Goal: Transaction & Acquisition: Purchase product/service

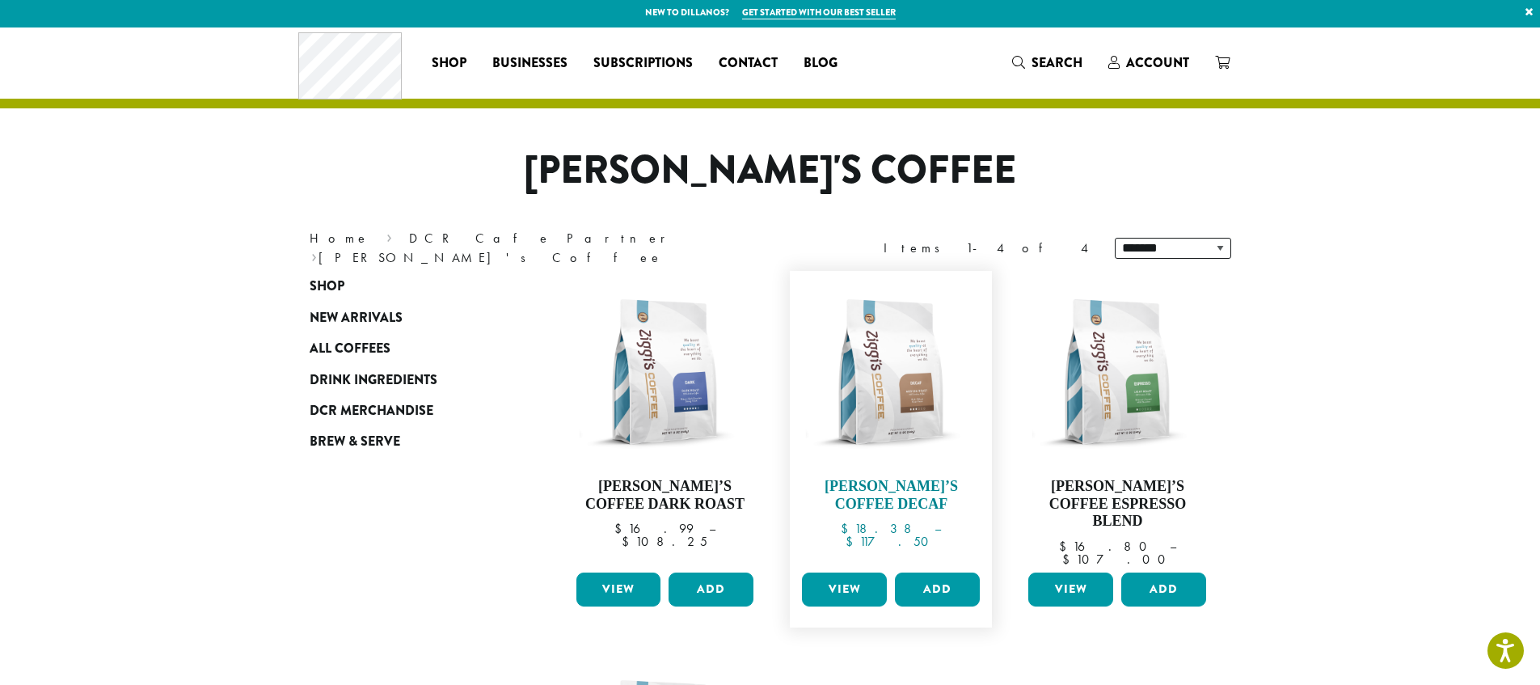
scroll to position [3, 0]
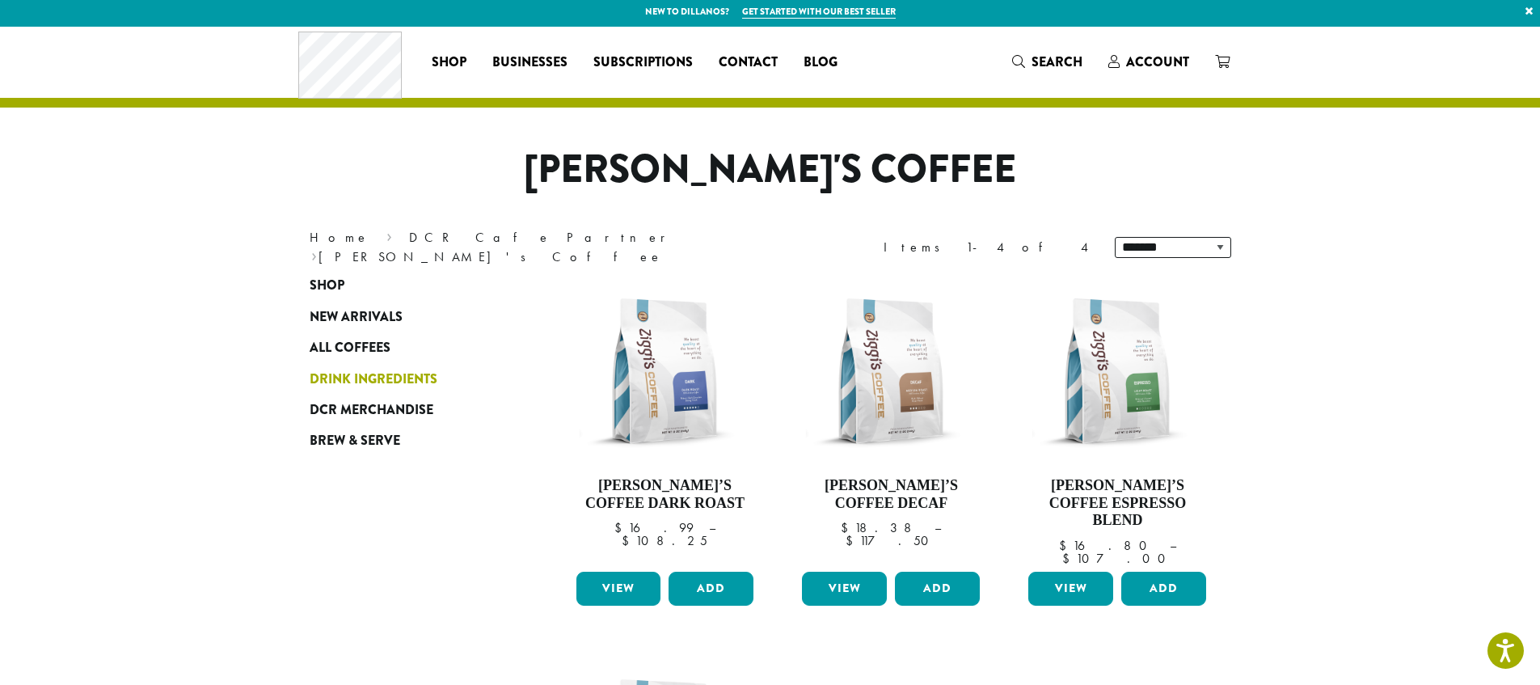
click at [378, 379] on span "Drink Ingredients" at bounding box center [374, 379] width 128 height 20
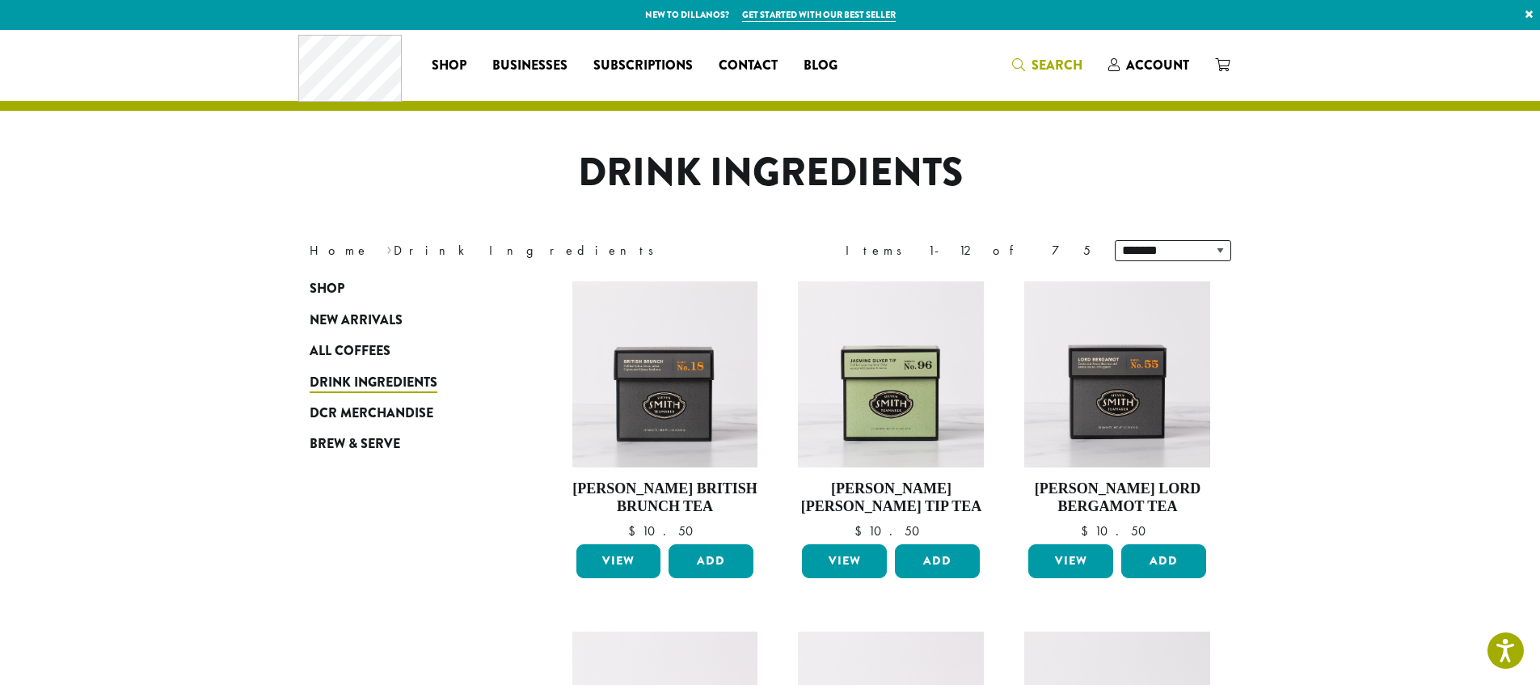
click at [1043, 56] on span "Search" at bounding box center [1056, 65] width 51 height 19
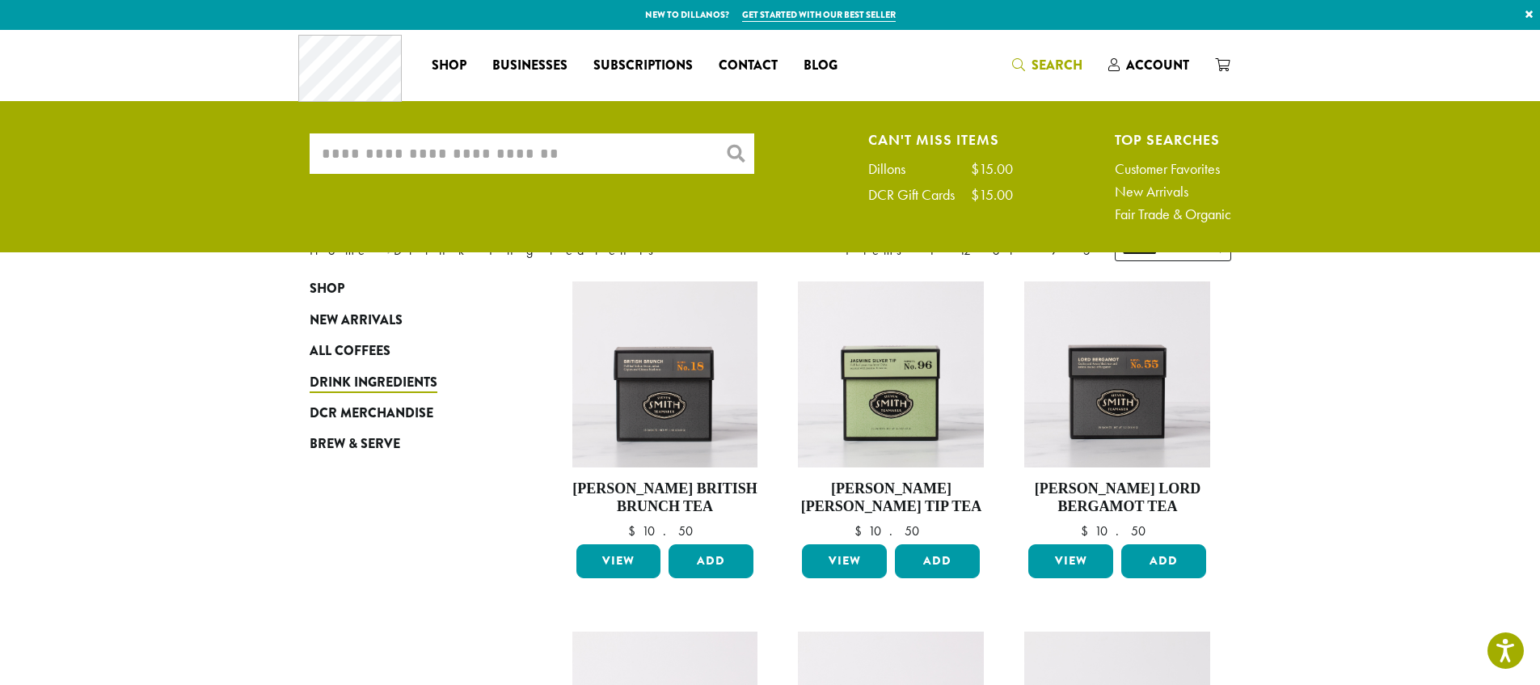
click at [382, 161] on input "What are you searching for?" at bounding box center [532, 153] width 445 height 40
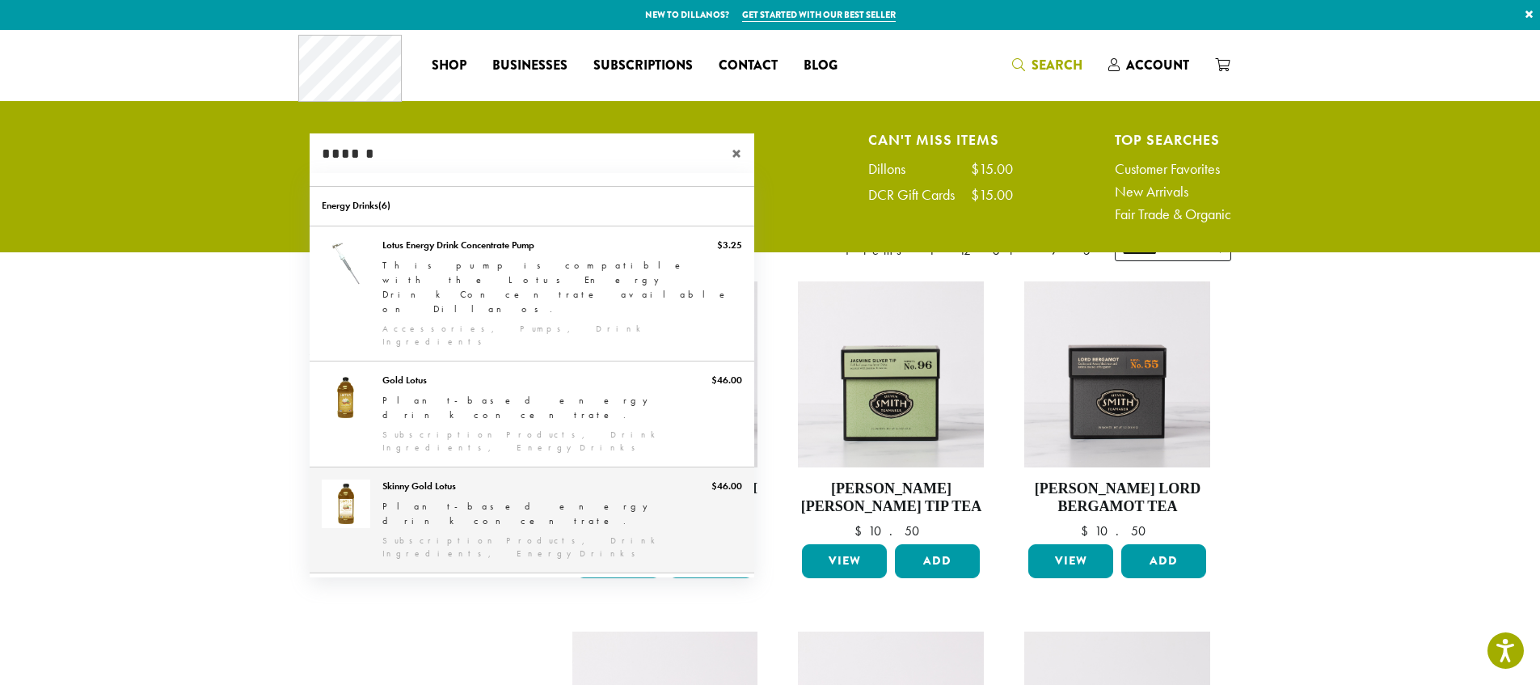
type input "******"
click at [555, 467] on link "Skinny Gold Lotus" at bounding box center [532, 519] width 445 height 105
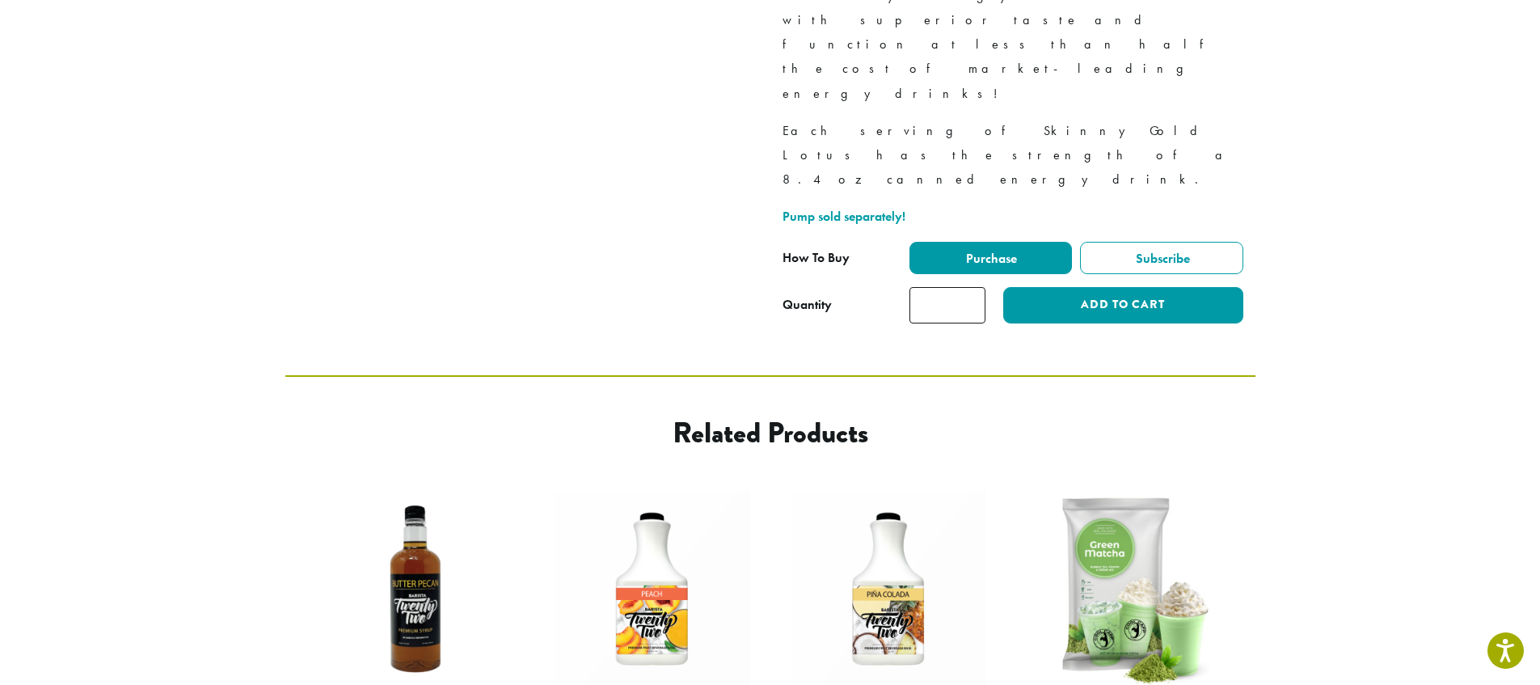
scroll to position [677, 0]
